Goal: Transaction & Acquisition: Purchase product/service

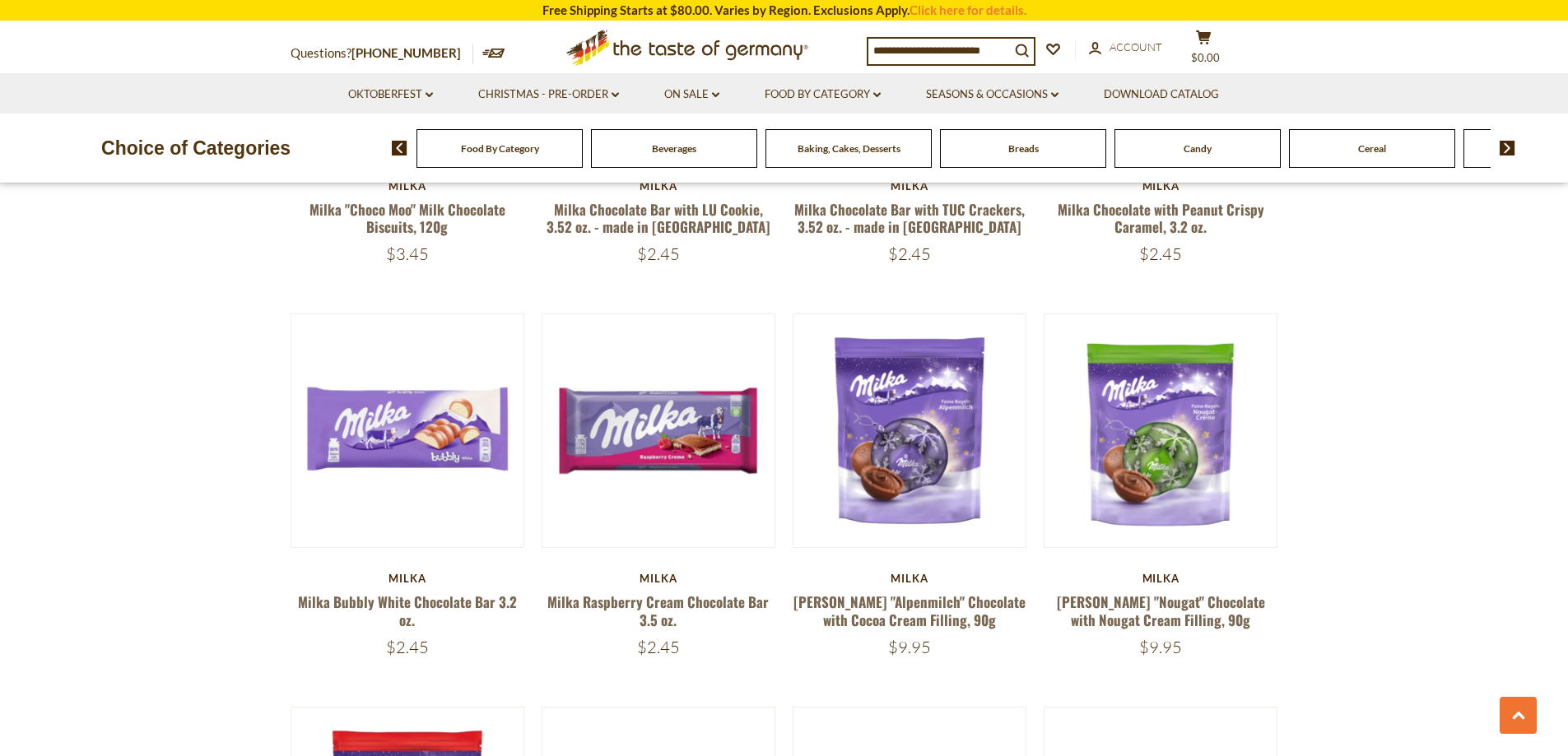
scroll to position [1645, 0]
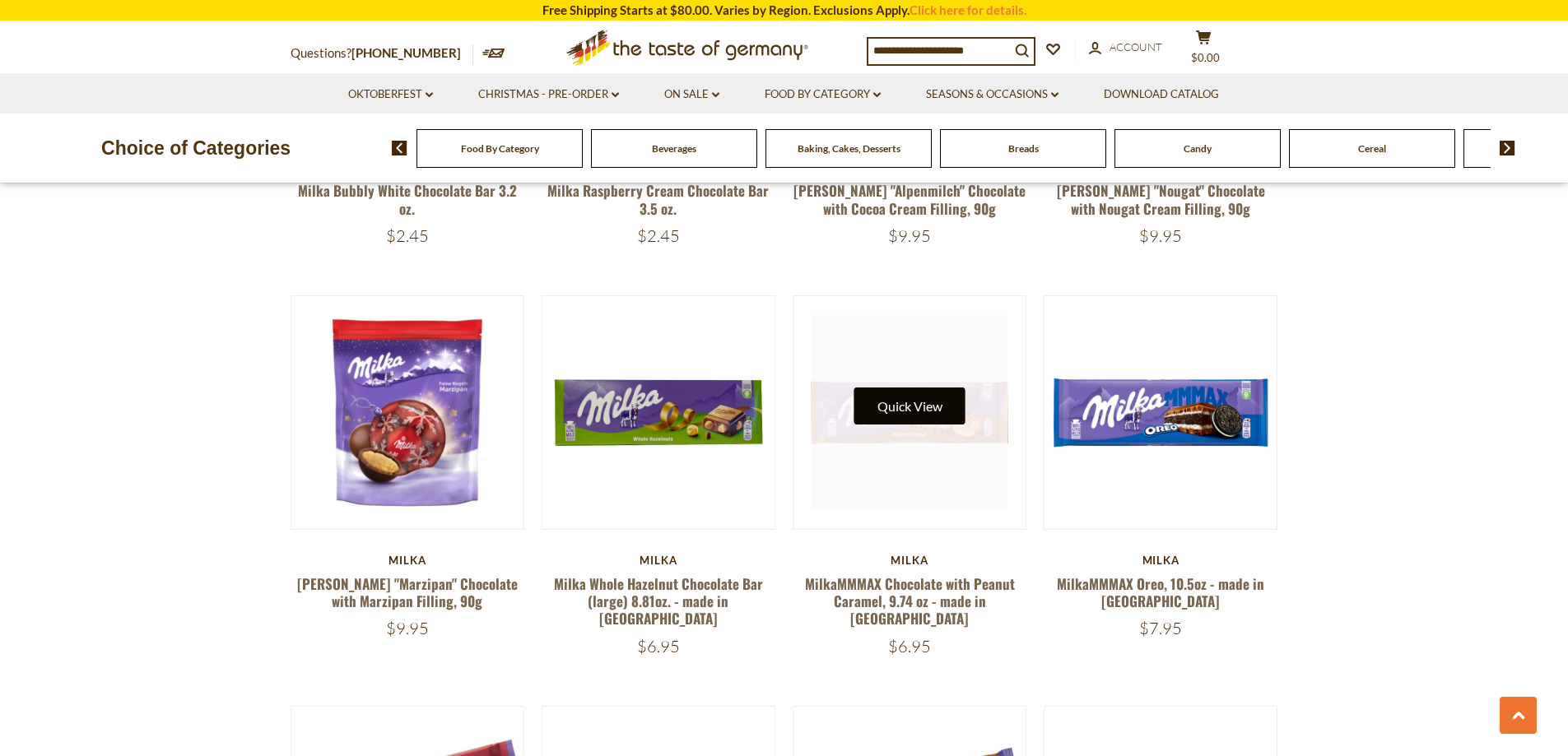
click at [933, 387] on button "Quick View" at bounding box center [910, 405] width 111 height 37
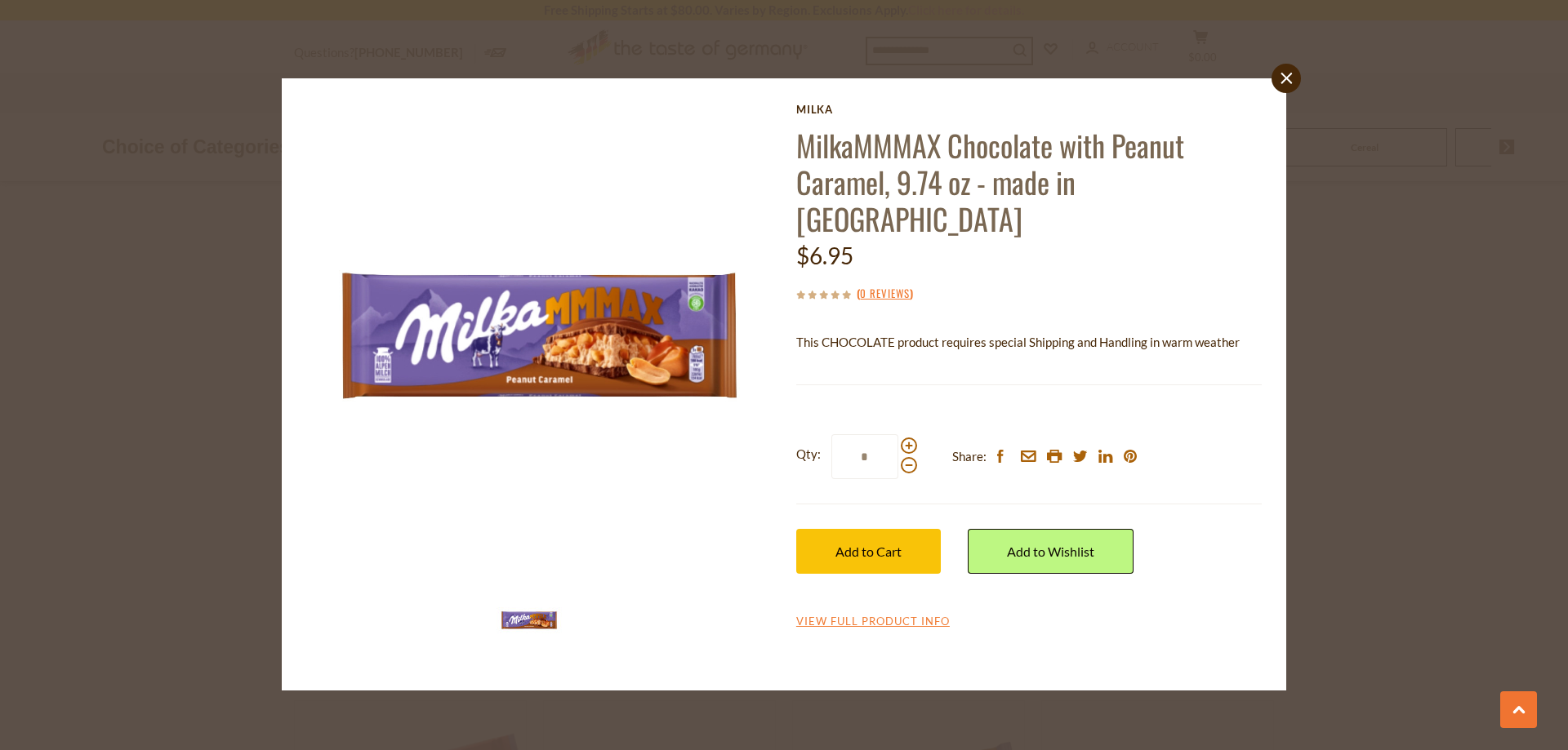
click at [1299, 68] on div "close Milka MilkaMMMAX Chocolate with Peanut Caramel, 9.74 oz - made in [GEOGRA…" at bounding box center [784, 375] width 1568 height 750
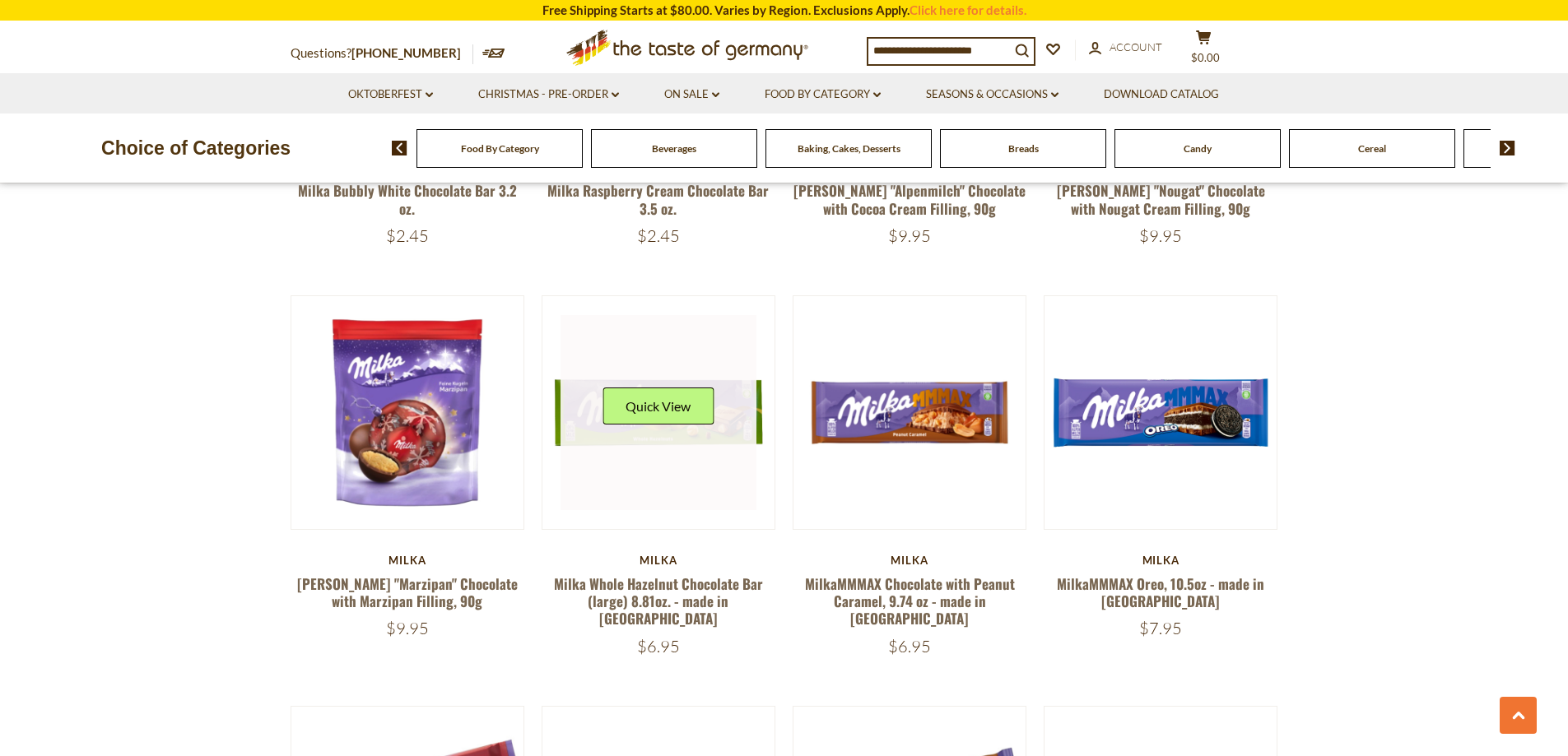
click at [654, 345] on link at bounding box center [658, 412] width 196 height 195
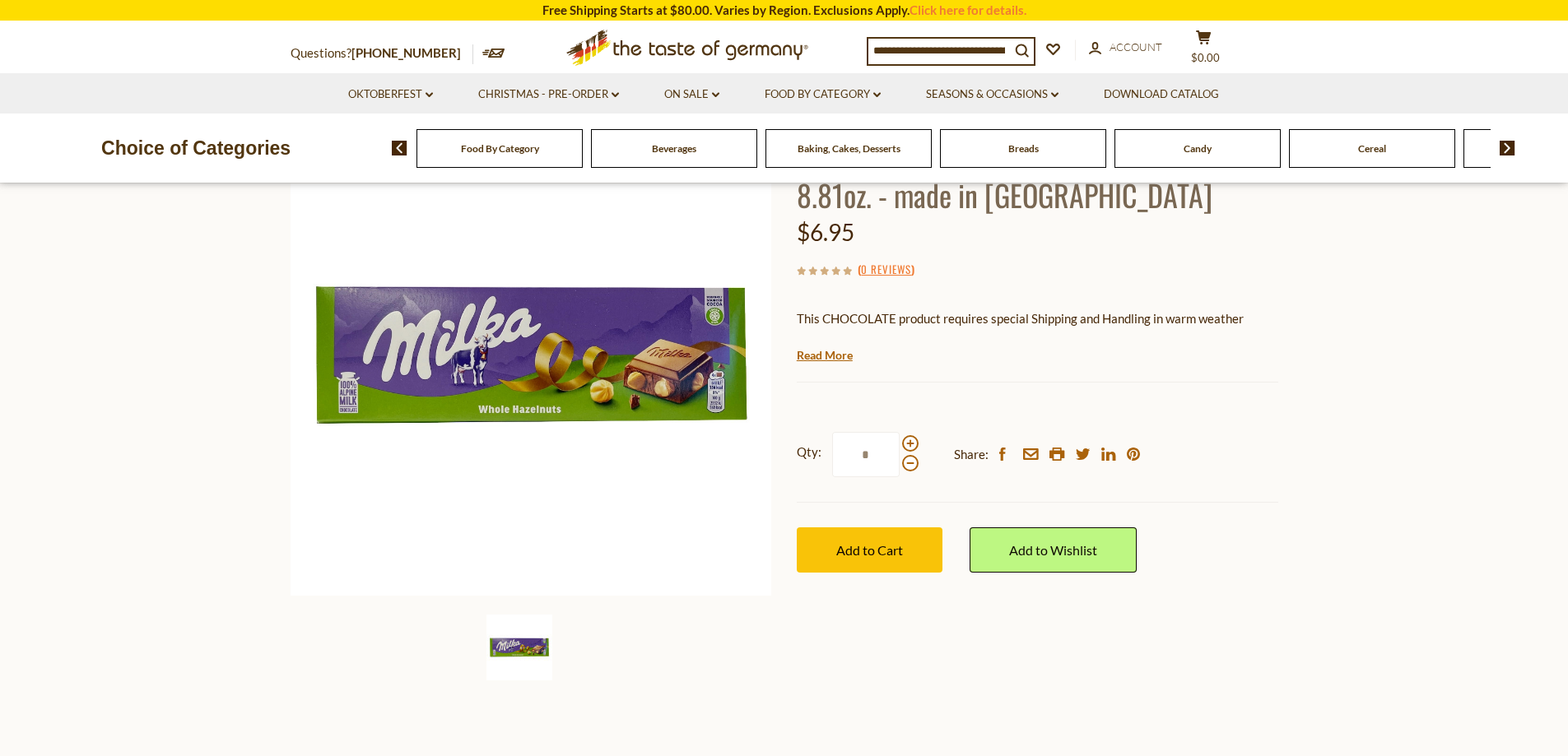
scroll to position [82, 0]
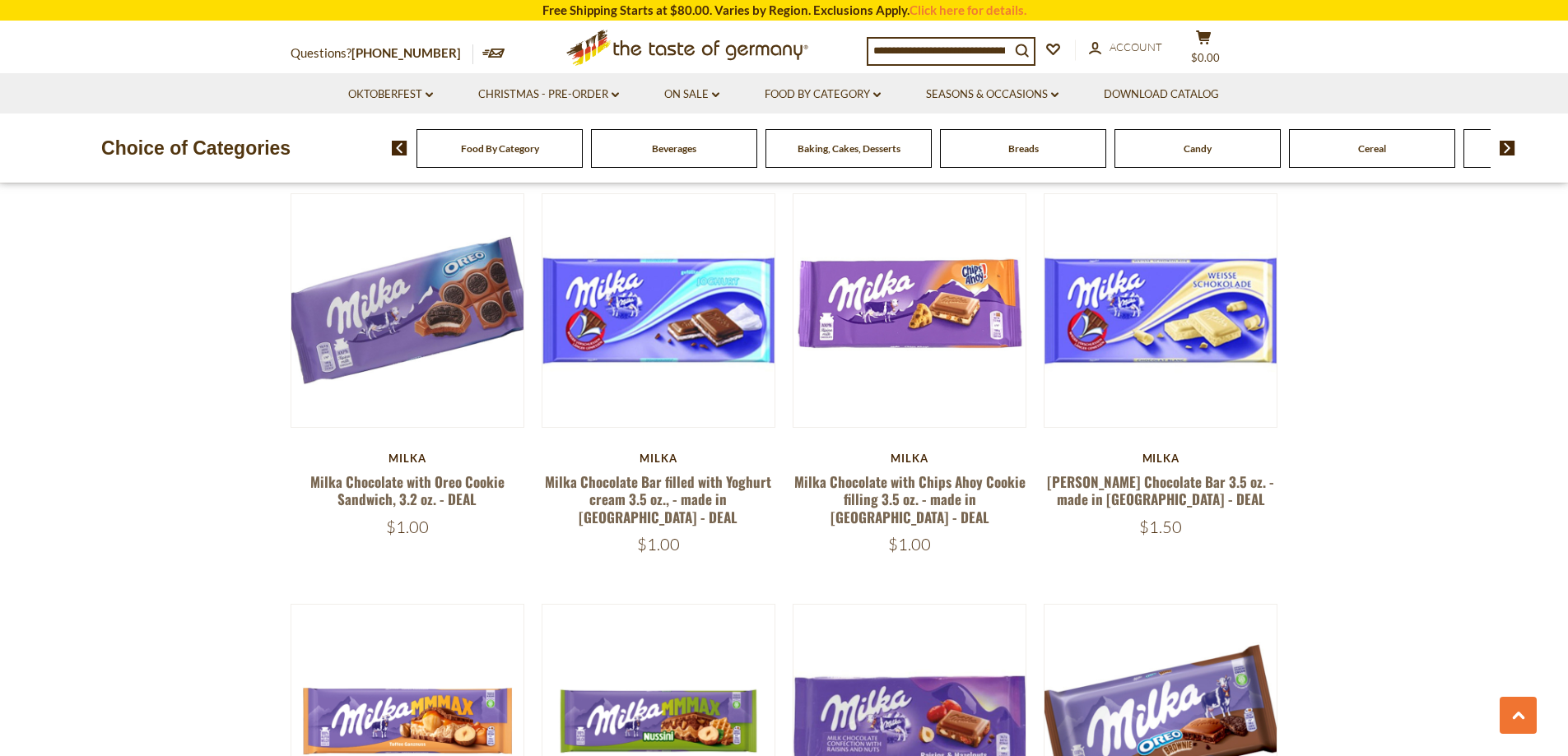
scroll to position [2796, 0]
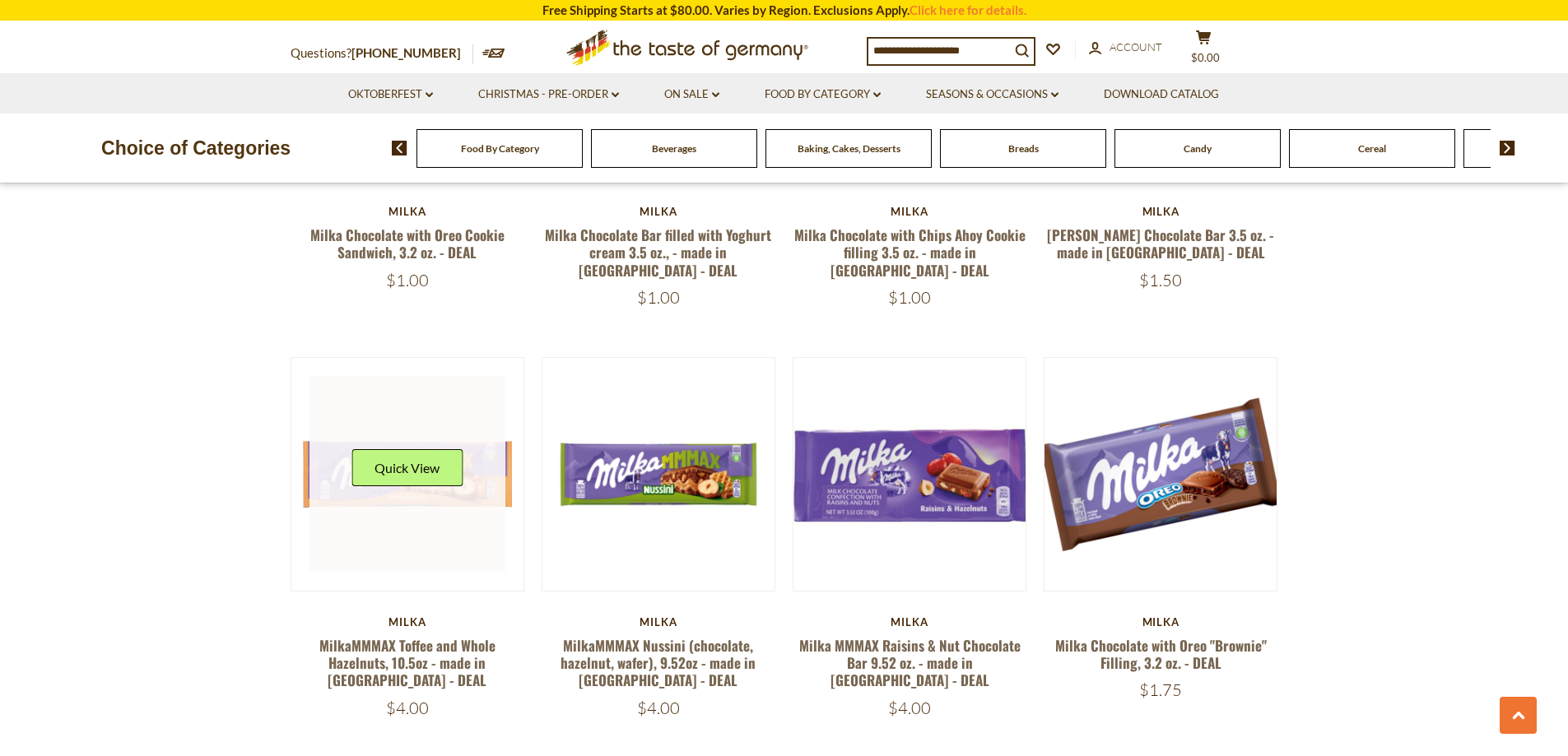
click at [408, 449] on div "Quick View" at bounding box center [406, 474] width 111 height 50
click at [409, 449] on button "Quick View" at bounding box center [406, 467] width 111 height 37
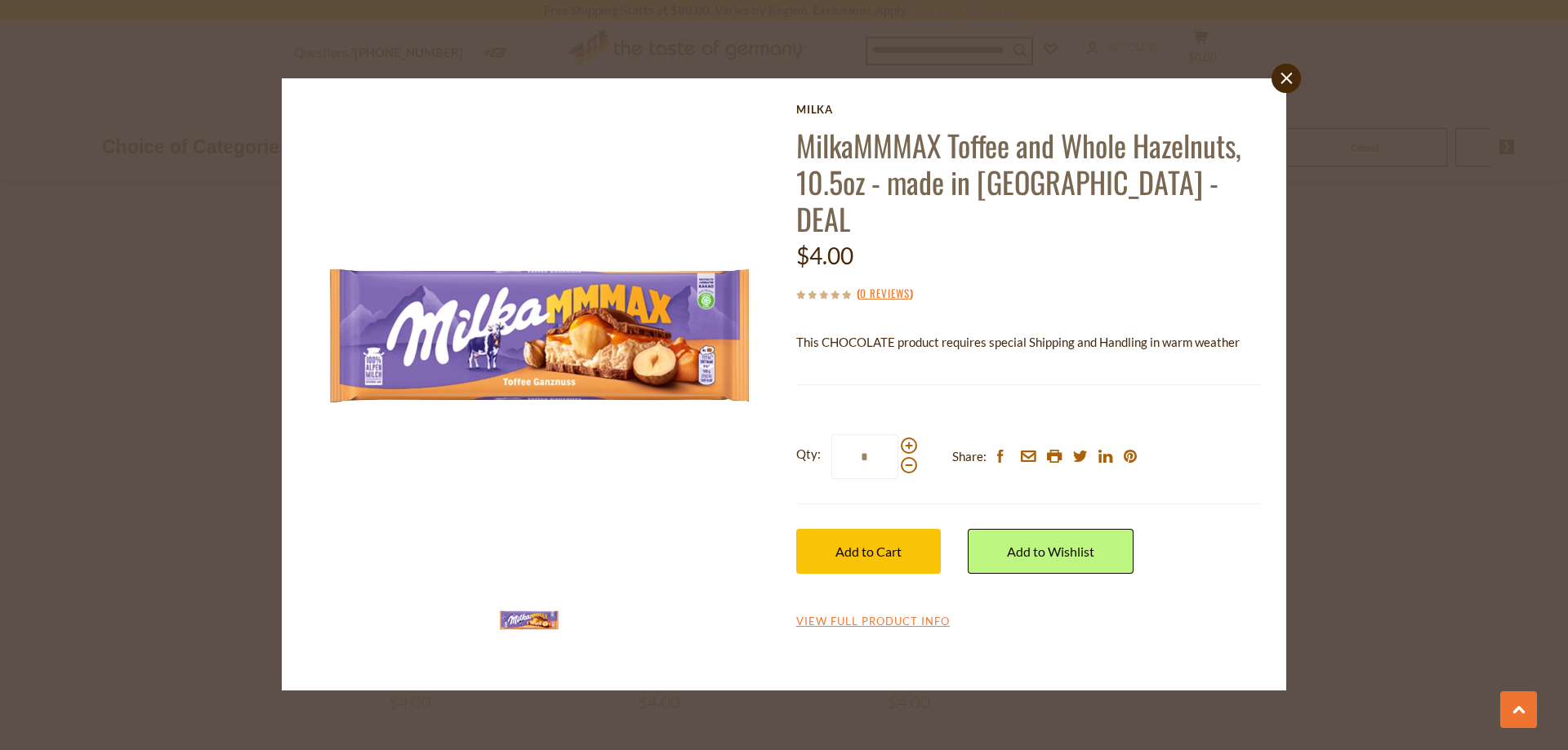
click at [1277, 74] on link "close" at bounding box center [1285, 78] width 29 height 29
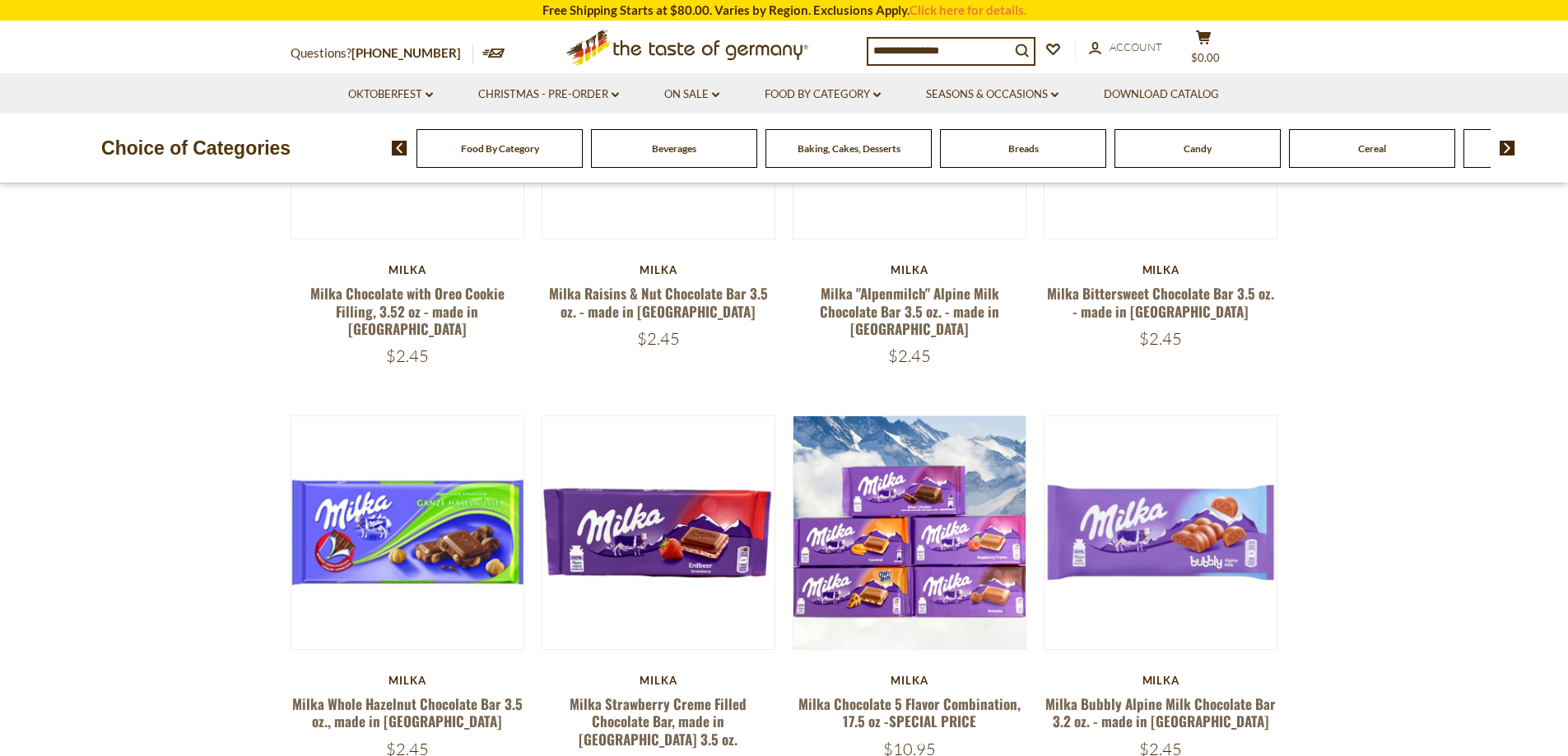
scroll to position [0, 0]
